Goal: Task Accomplishment & Management: Use online tool/utility

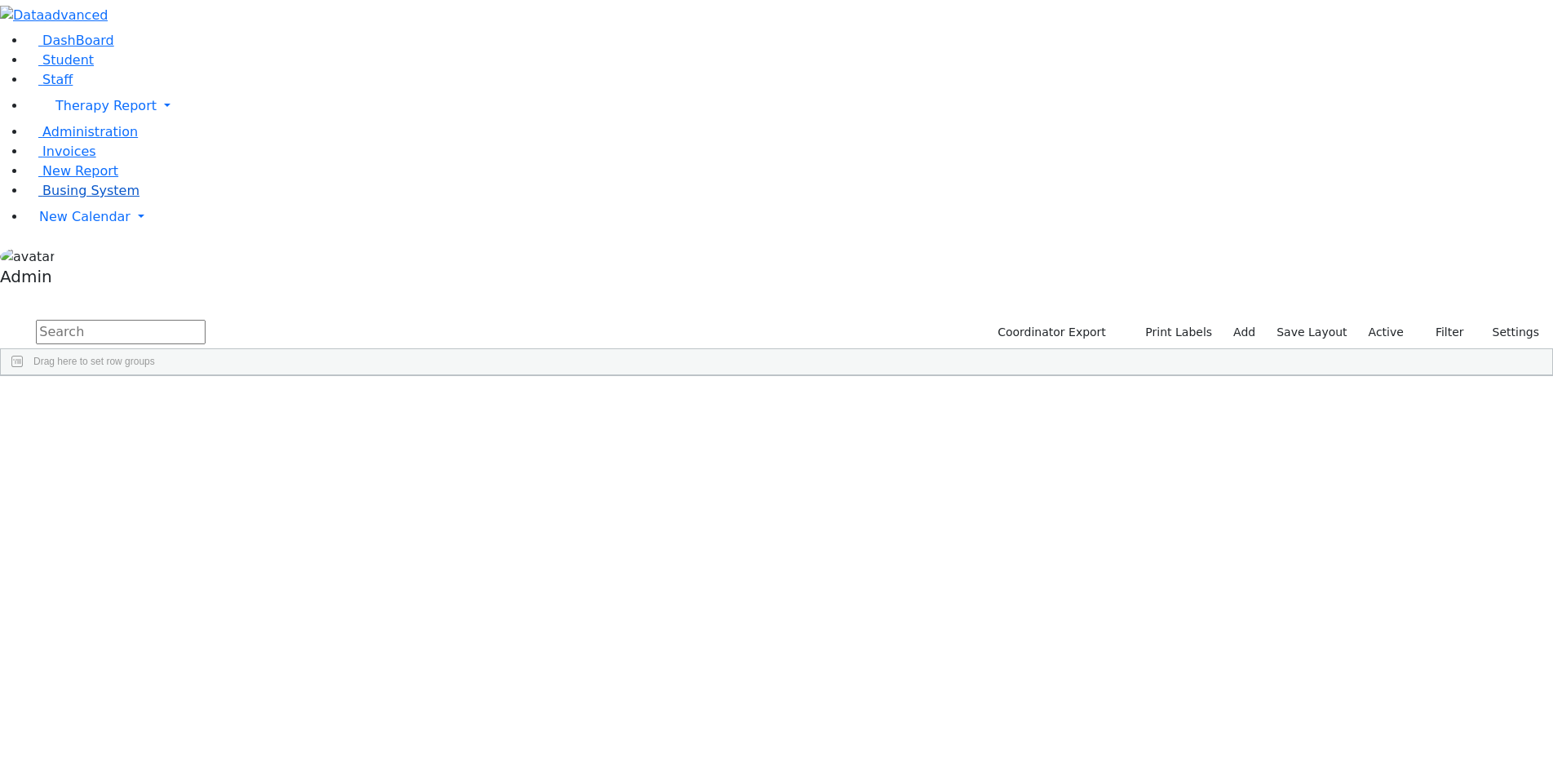
click at [85, 198] on span "Busing System" at bounding box center [90, 190] width 97 height 15
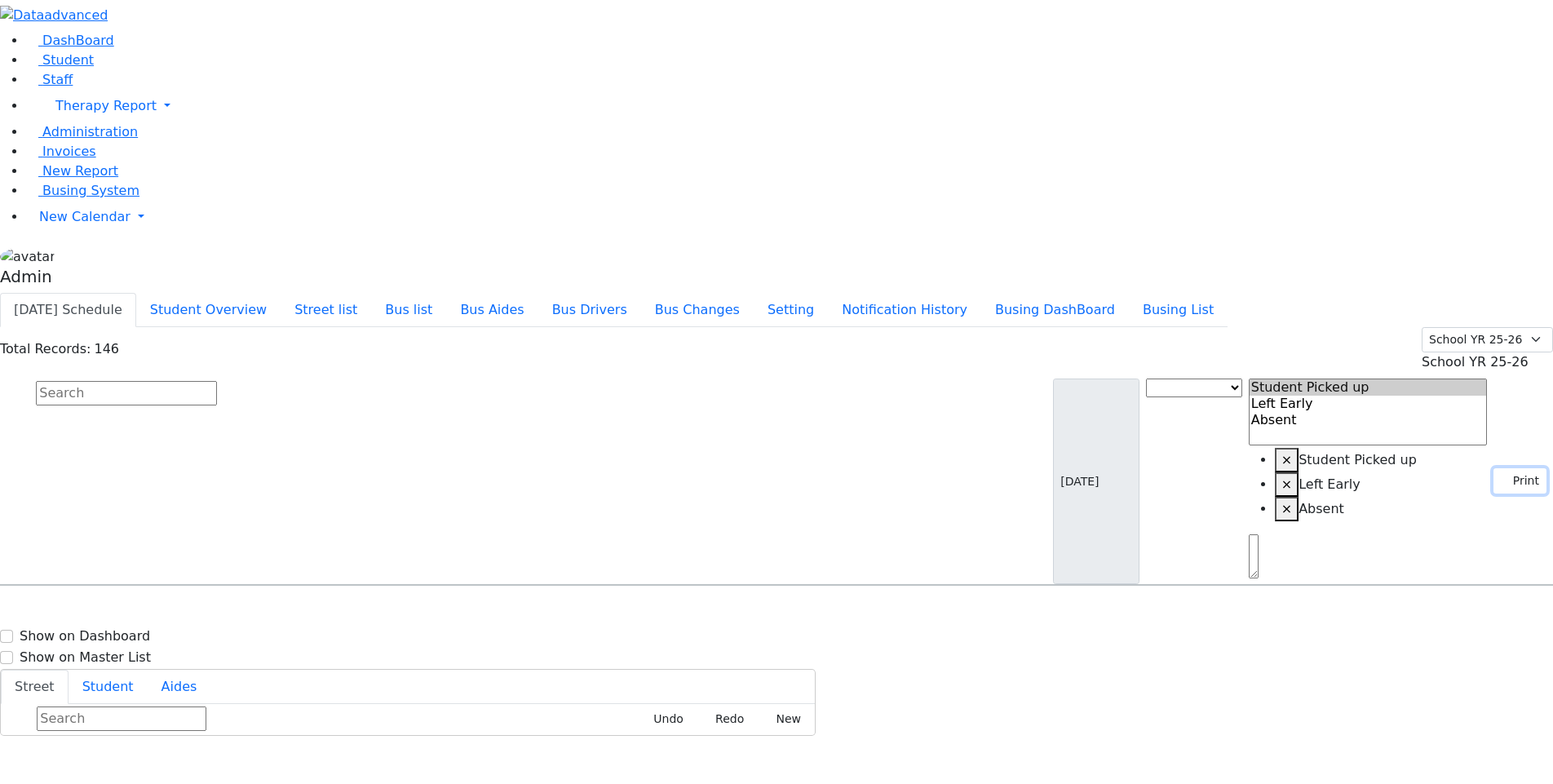
click at [1512, 468] on button "Print" at bounding box center [1520, 481] width 53 height 25
click at [1500, 476] on use "button" at bounding box center [1500, 476] width 0 height 0
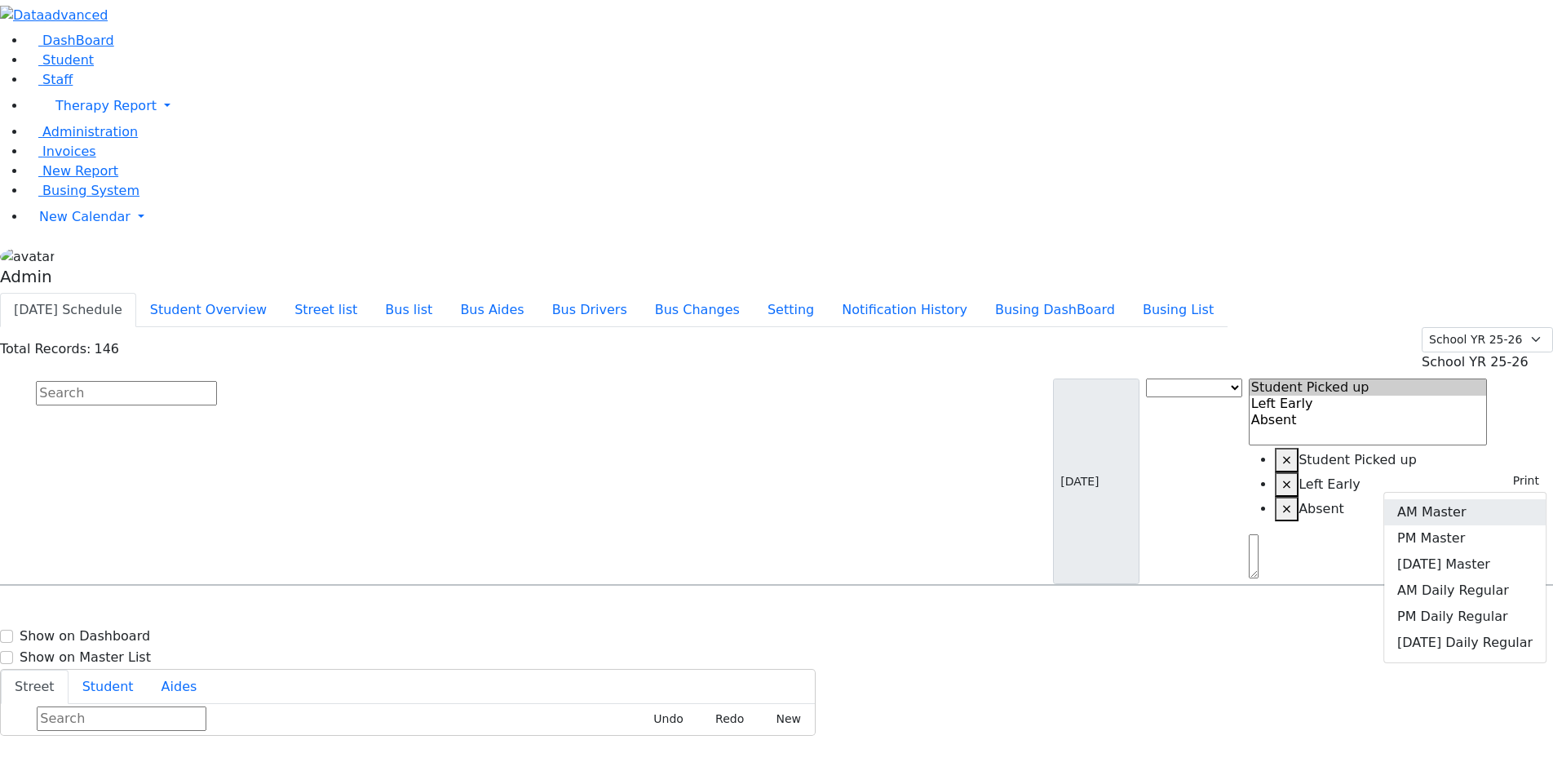
click at [1470, 499] on link "AM Master" at bounding box center [1464, 513] width 161 height 26
